Goal: Transaction & Acquisition: Purchase product/service

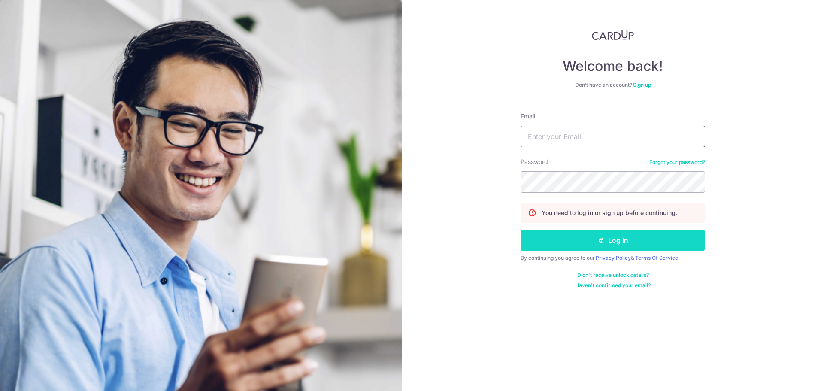
type input "[EMAIL_ADDRESS][DOMAIN_NAME]"
click at [552, 246] on button "Log in" at bounding box center [613, 240] width 185 height 21
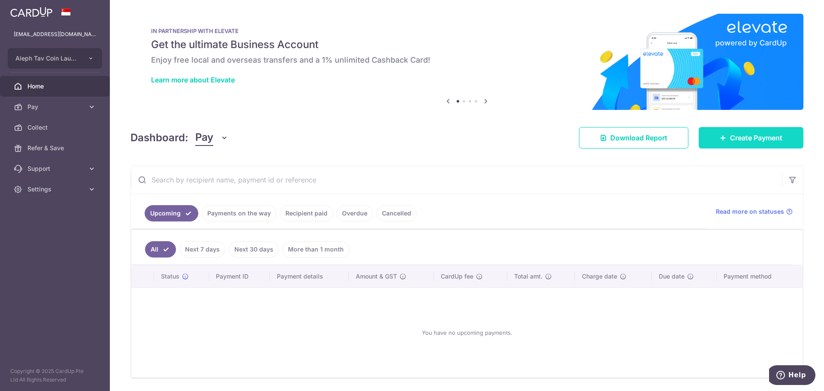
click at [736, 134] on span "Create Payment" at bounding box center [756, 138] width 52 height 10
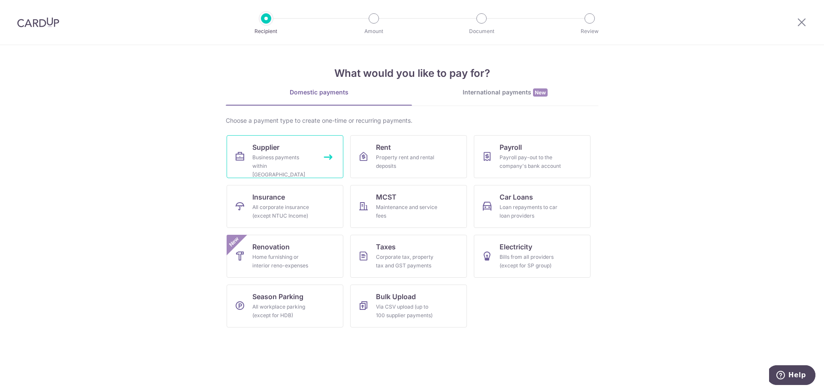
click at [251, 159] on link "Supplier Business payments within Singapore" at bounding box center [285, 156] width 117 height 43
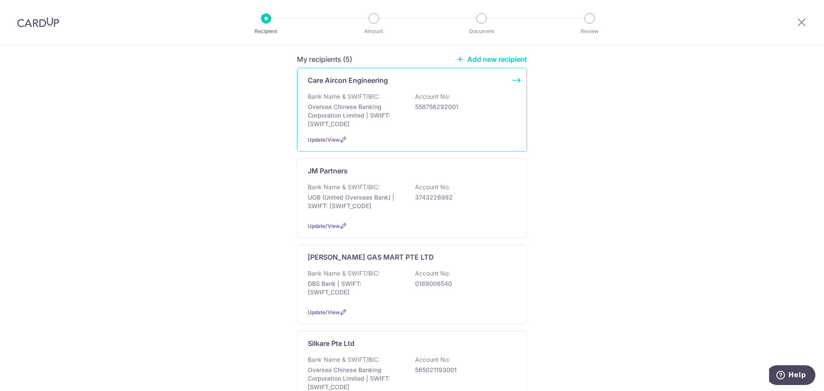
scroll to position [172, 0]
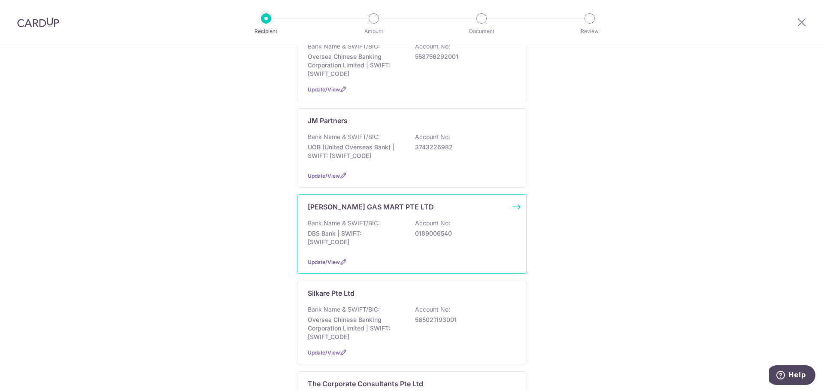
click at [358, 219] on p "Bank Name & SWIFT/BIC:" at bounding box center [344, 223] width 72 height 9
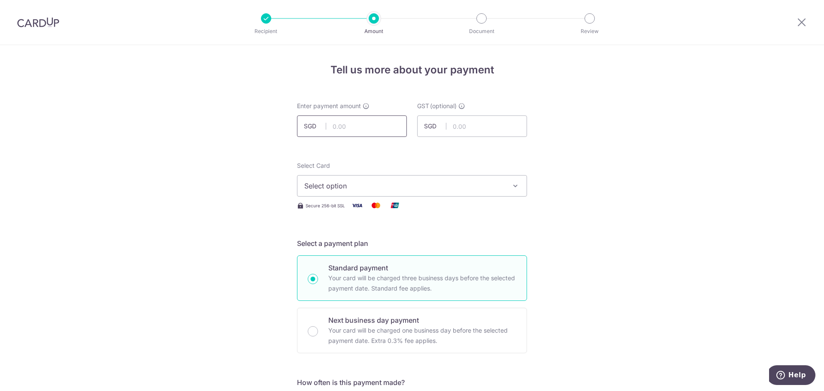
click at [339, 122] on input "text" at bounding box center [352, 125] width 110 height 21
type input "263.30"
click at [350, 178] on button "Select option" at bounding box center [412, 185] width 230 height 21
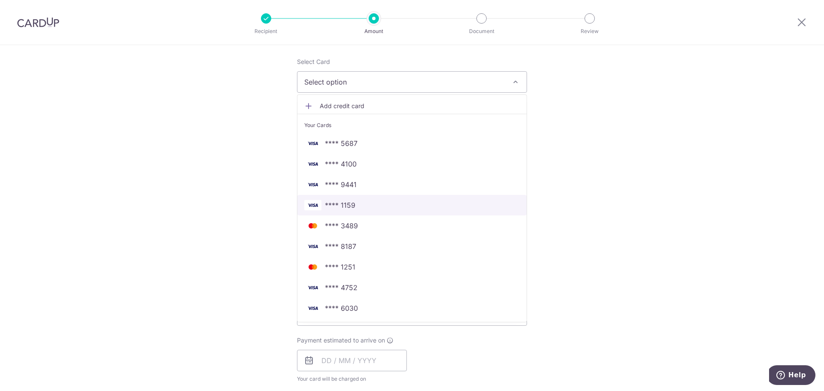
scroll to position [129, 0]
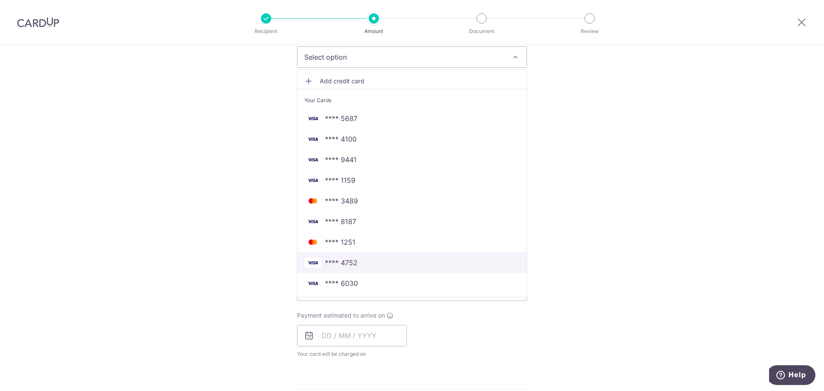
click at [400, 265] on span "**** 4752" at bounding box center [411, 263] width 215 height 10
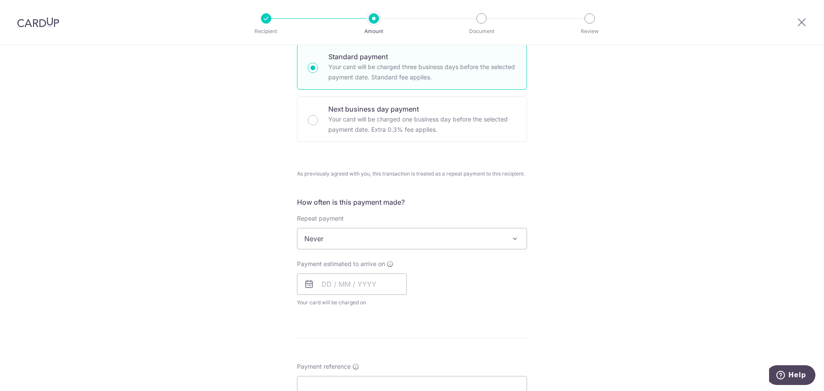
scroll to position [215, 0]
click at [319, 279] on input "text" at bounding box center [352, 280] width 110 height 21
click at [397, 357] on link "10" at bounding box center [401, 359] width 14 height 14
type input "[DATE]"
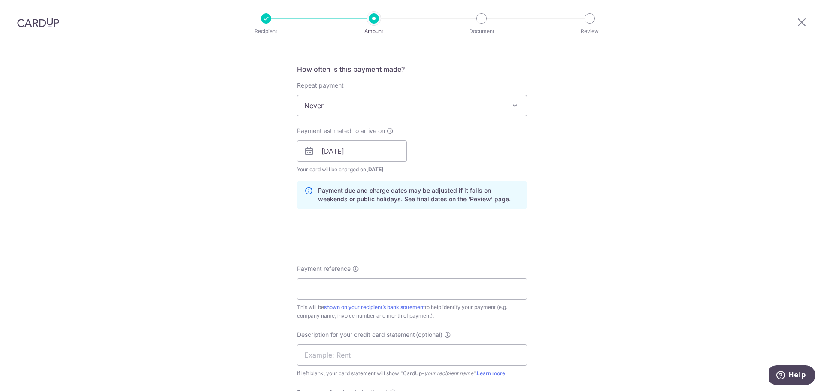
scroll to position [386, 0]
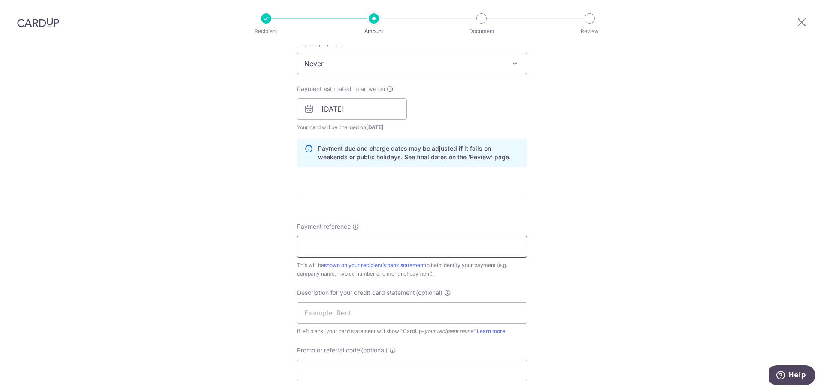
click at [358, 240] on input "Payment reference" at bounding box center [412, 246] width 230 height 21
type input "s"
type input "LPG 2025 149844 CU"
click at [351, 316] on input "text" at bounding box center [412, 312] width 230 height 21
drag, startPoint x: 378, startPoint y: 249, endPoint x: 299, endPoint y: 253, distance: 79.1
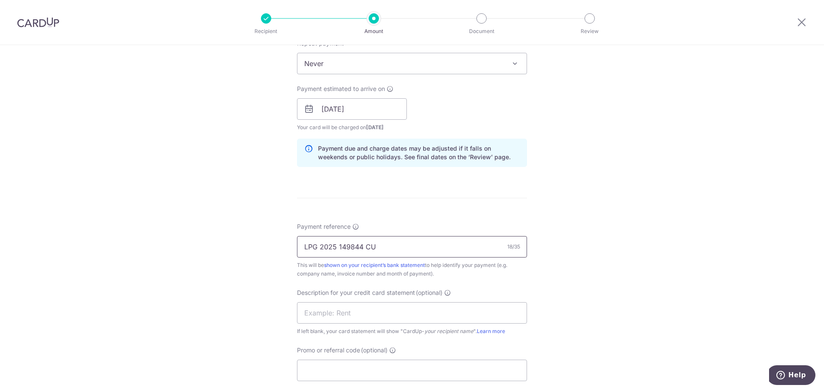
click at [299, 253] on input "LPG 2025 149844 CU" at bounding box center [412, 246] width 230 height 21
click at [313, 309] on input "text" at bounding box center [412, 312] width 230 height 21
paste input "LPG 2025 149844"
type input "LPG 2025 149844"
click at [358, 369] on input "Promo or referral code (optional)" at bounding box center [412, 370] width 230 height 21
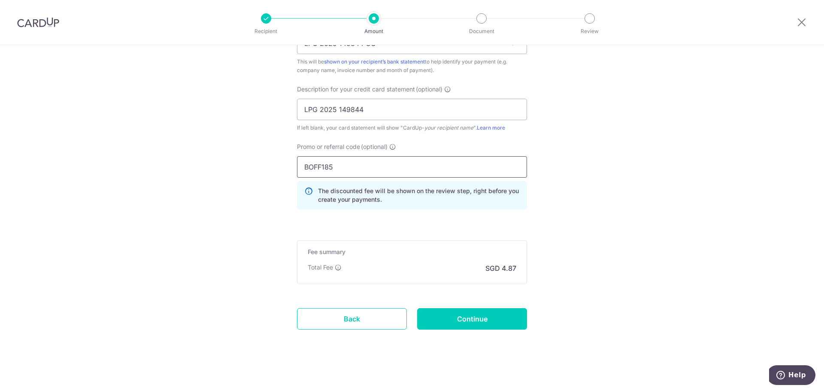
scroll to position [593, 0]
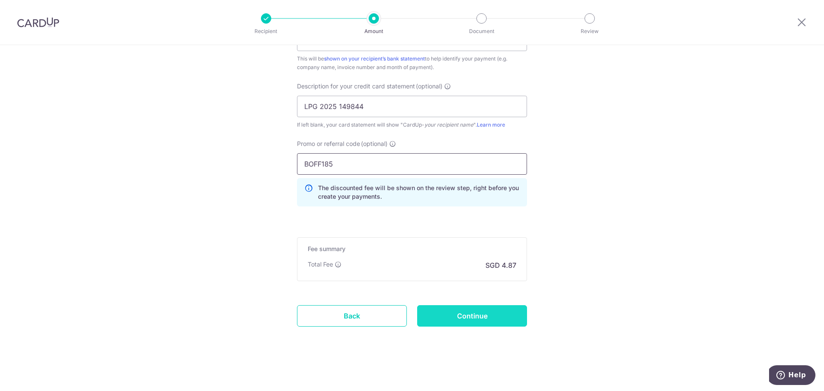
type input "BOFF185"
click at [440, 317] on input "Continue" at bounding box center [472, 315] width 110 height 21
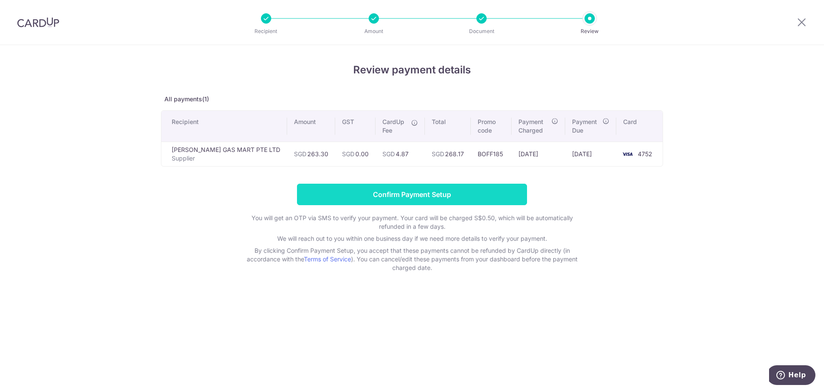
click at [326, 195] on input "Confirm Payment Setup" at bounding box center [412, 194] width 230 height 21
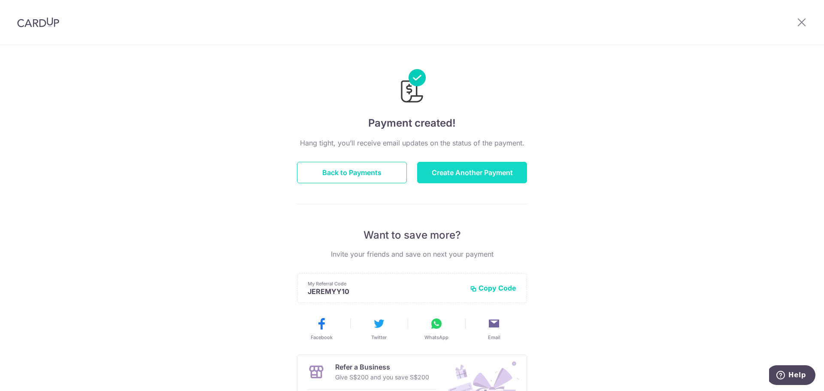
click at [453, 172] on button "Create Another Payment" at bounding box center [472, 172] width 110 height 21
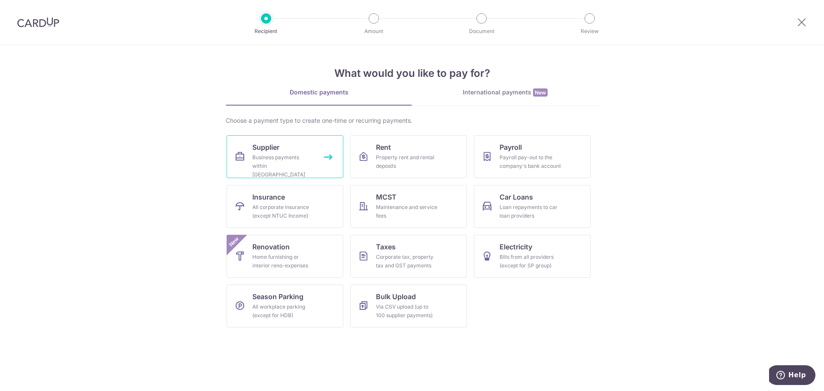
click at [270, 164] on div "Business payments within Singapore" at bounding box center [283, 166] width 62 height 26
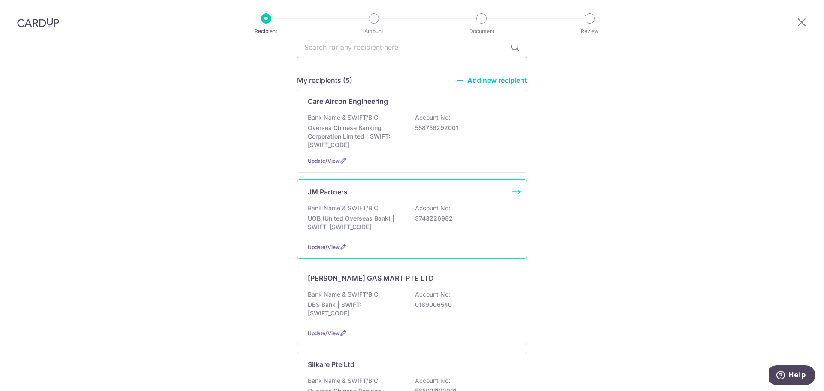
scroll to position [129, 0]
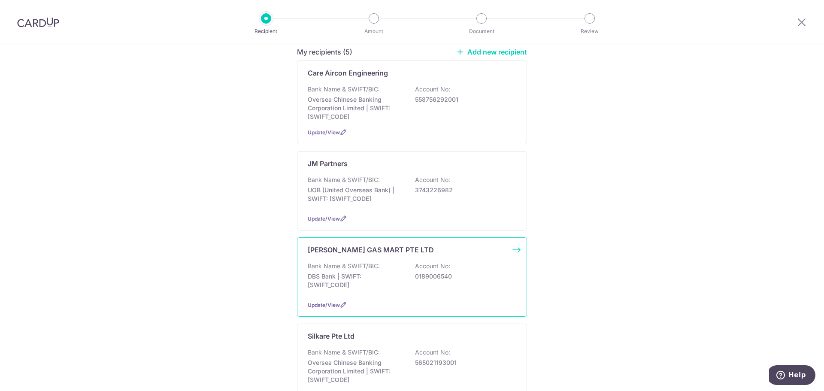
click at [330, 286] on div "[PERSON_NAME] GAS MART PTE LTD Bank Name & SWIFT/BIC: DBS Bank | SWIFT: [SWIFT_…" at bounding box center [412, 276] width 230 height 79
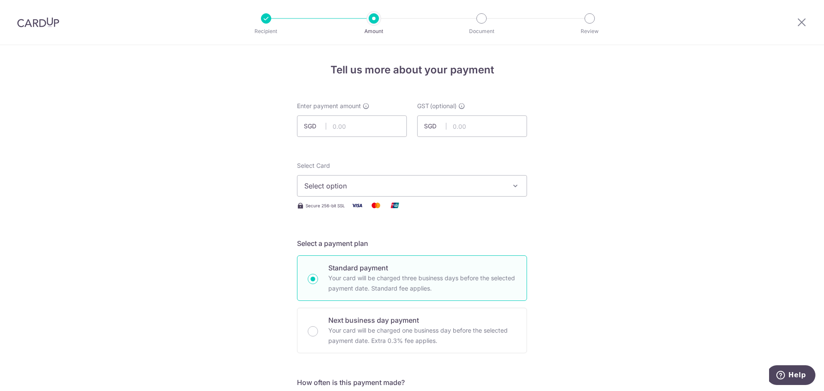
click at [324, 124] on span "SGD" at bounding box center [315, 126] width 22 height 9
click at [331, 131] on input "text" at bounding box center [352, 125] width 110 height 21
type input "306.73"
click at [331, 188] on span "Select option" at bounding box center [404, 186] width 200 height 10
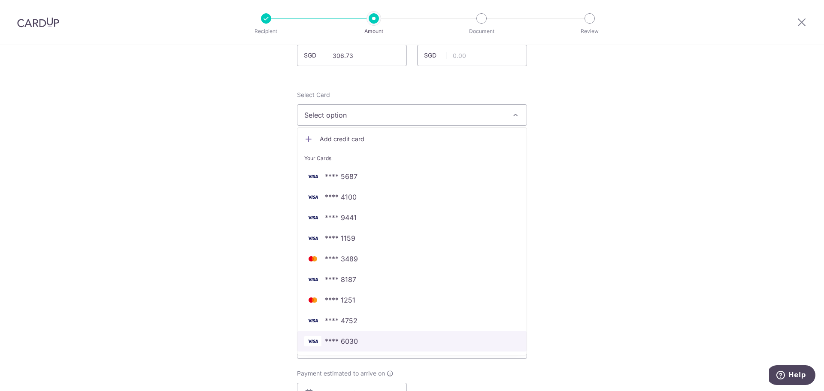
scroll to position [86, 0]
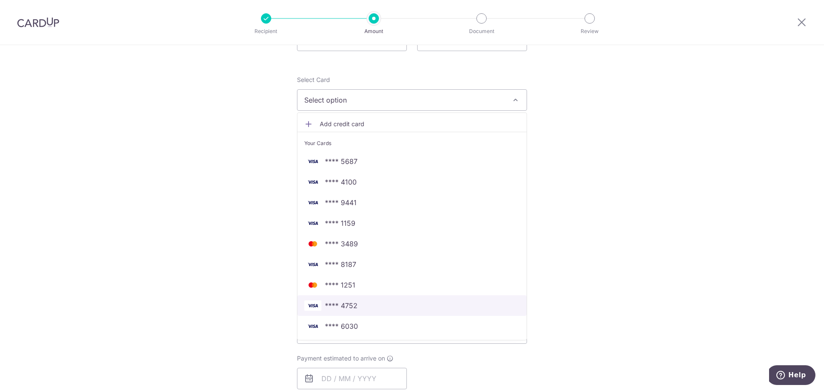
click at [342, 306] on span "**** 4752" at bounding box center [341, 305] width 33 height 10
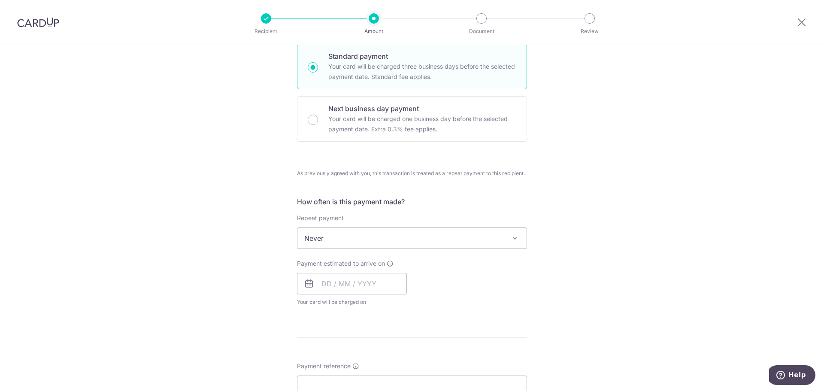
scroll to position [215, 0]
click at [349, 280] on input "text" at bounding box center [352, 280] width 110 height 21
click at [401, 356] on link "10" at bounding box center [401, 359] width 14 height 14
type input "[DATE]"
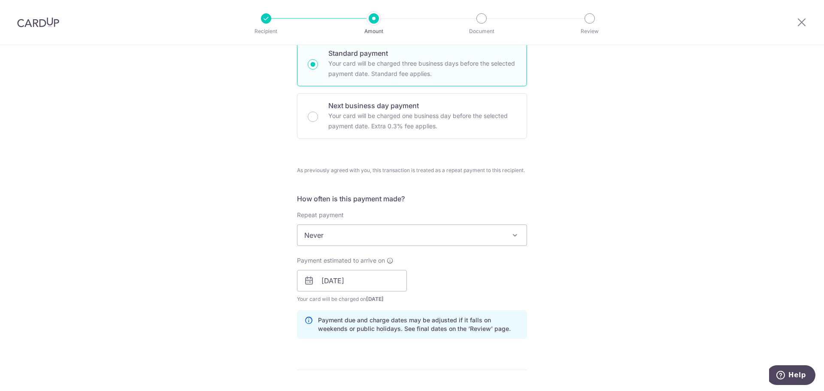
drag, startPoint x: 254, startPoint y: 325, endPoint x: 274, endPoint y: 336, distance: 23.1
click at [253, 325] on div "Tell us more about your payment Enter payment amount SGD 306.73 306.73 GST (opt…" at bounding box center [412, 280] width 824 height 900
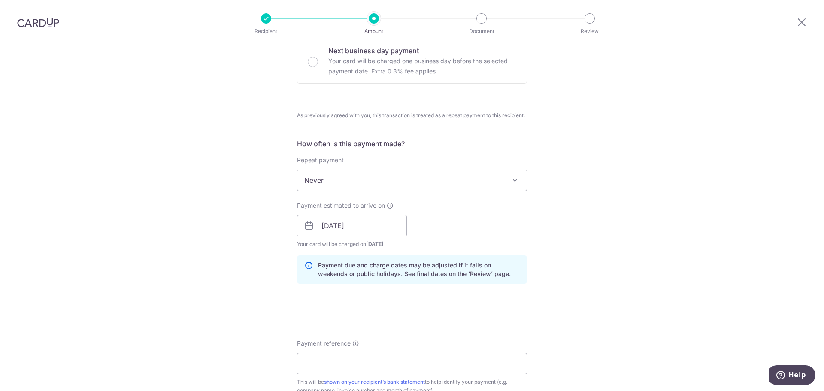
scroll to position [343, 0]
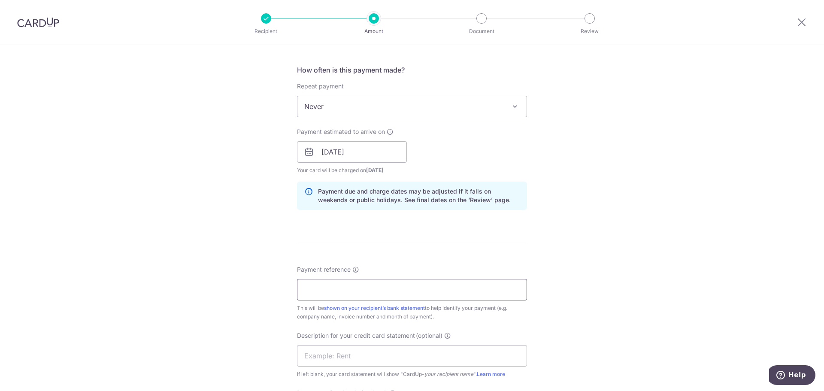
click at [340, 293] on input "Payment reference" at bounding box center [412, 289] width 230 height 21
type input "LPG 2025 149896"
click at [363, 358] on input "text" at bounding box center [412, 355] width 230 height 21
drag, startPoint x: 367, startPoint y: 290, endPoint x: 274, endPoint y: 296, distance: 92.9
click at [274, 296] on div "Tell us more about your payment Enter payment amount SGD 306.73 306.73 GST (opt…" at bounding box center [412, 152] width 824 height 900
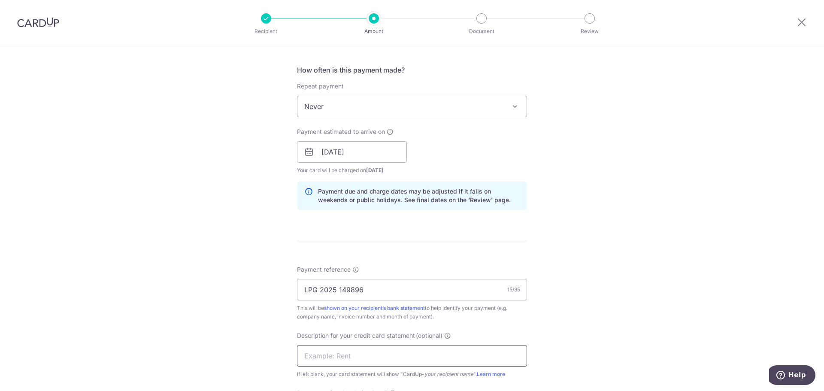
click at [329, 364] on input "text" at bounding box center [412, 355] width 230 height 21
paste input "LPG 2025 149896"
type input "LPG 2025 149896"
click at [377, 288] on input "LPG 2025 149896" at bounding box center [412, 289] width 230 height 21
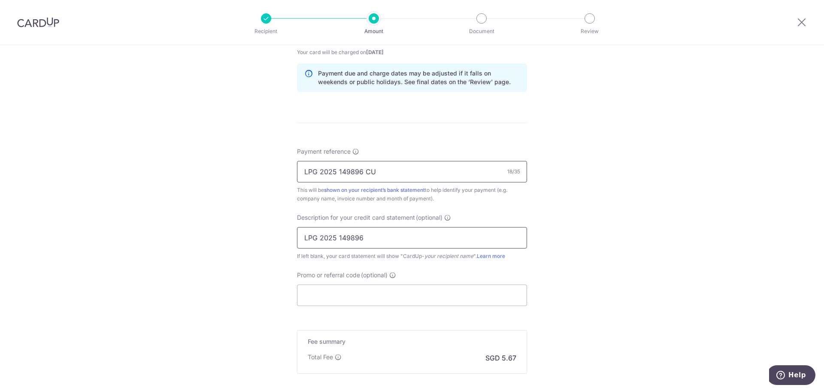
scroll to position [472, 0]
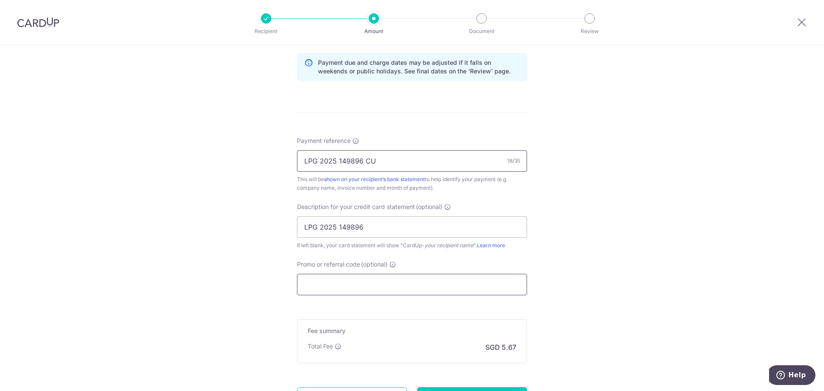
type input "LPG 2025 149896 CU"
click at [358, 284] on input "Promo or referral code (optional)" at bounding box center [412, 284] width 230 height 21
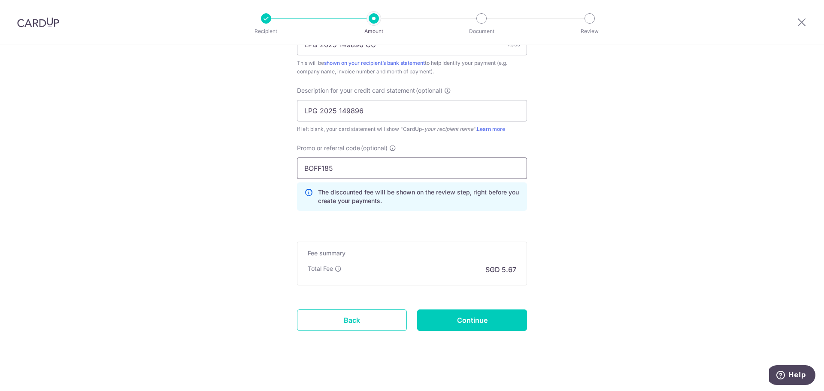
scroll to position [593, 0]
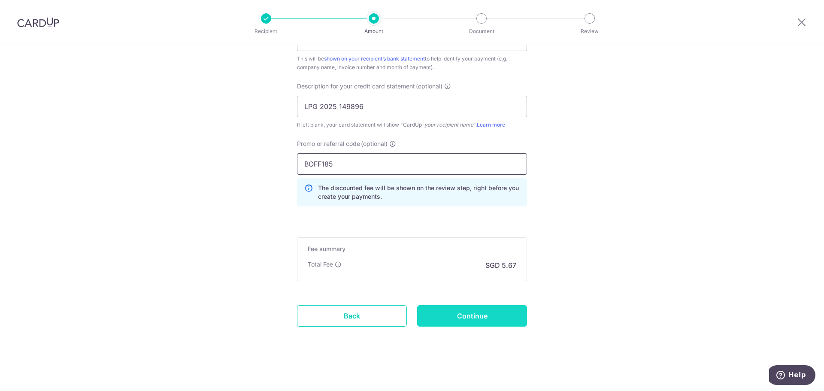
type input "BOFF185"
click at [437, 320] on input "Continue" at bounding box center [472, 315] width 110 height 21
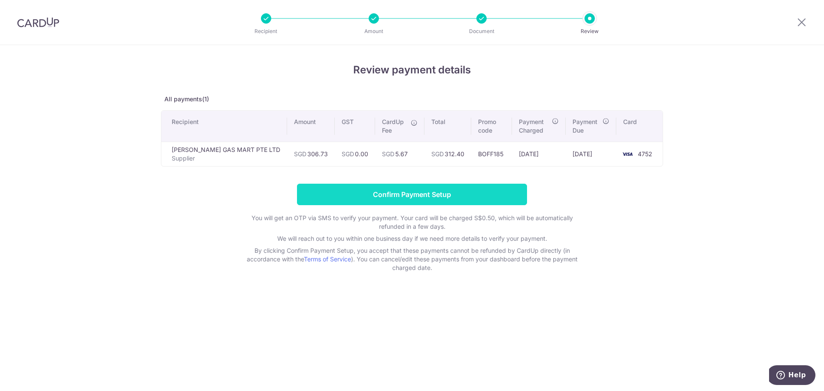
click at [449, 194] on input "Confirm Payment Setup" at bounding box center [412, 194] width 230 height 21
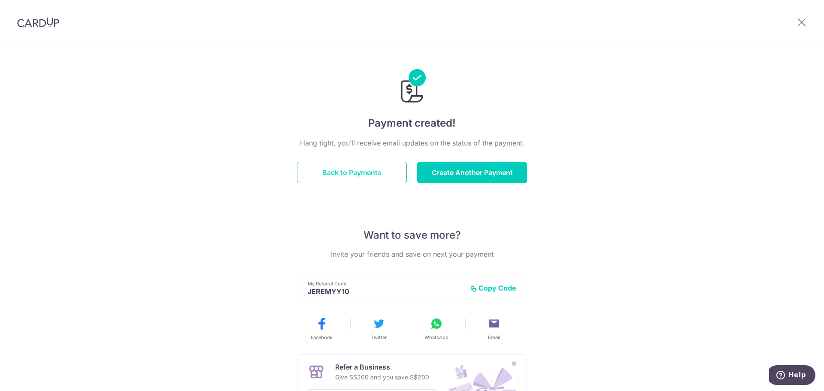
click at [385, 177] on button "Back to Payments" at bounding box center [352, 172] width 110 height 21
